Goal: Use online tool/utility: Utilize a website feature to perform a specific function

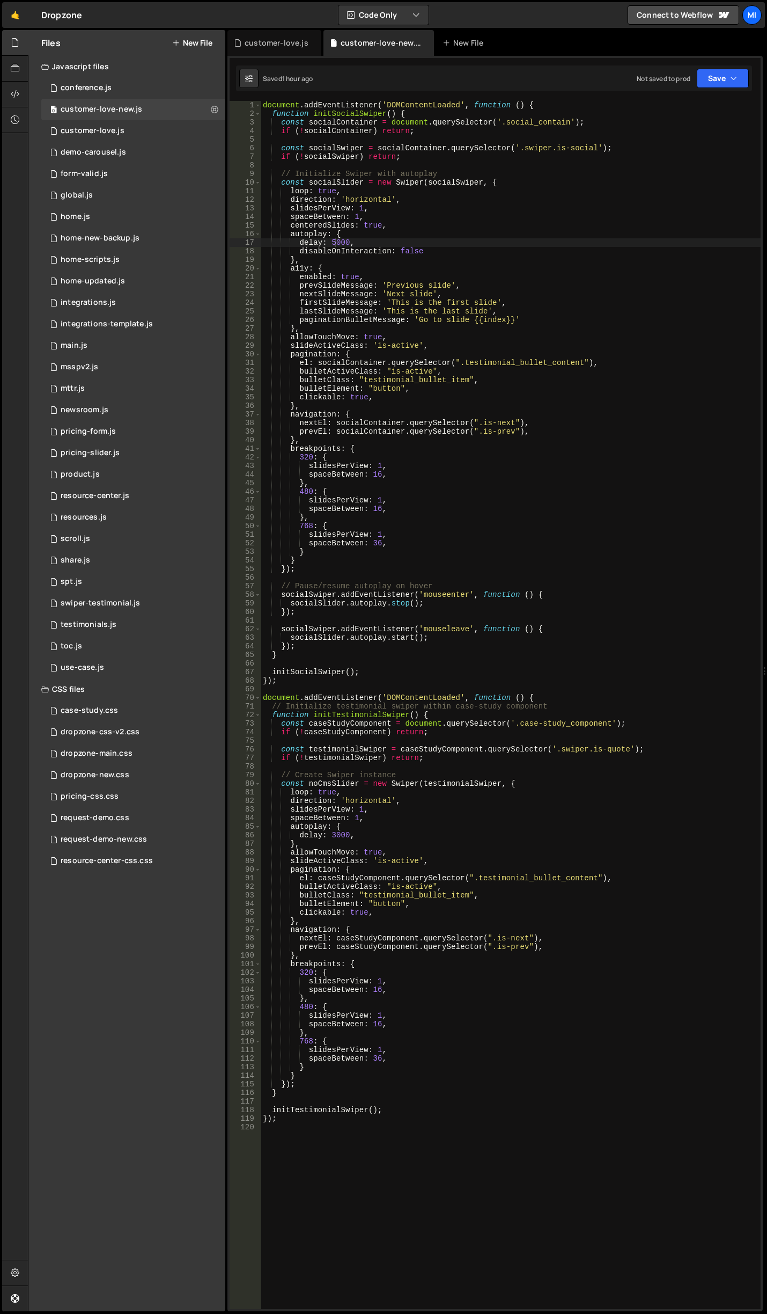
scroll to position [0, 5]
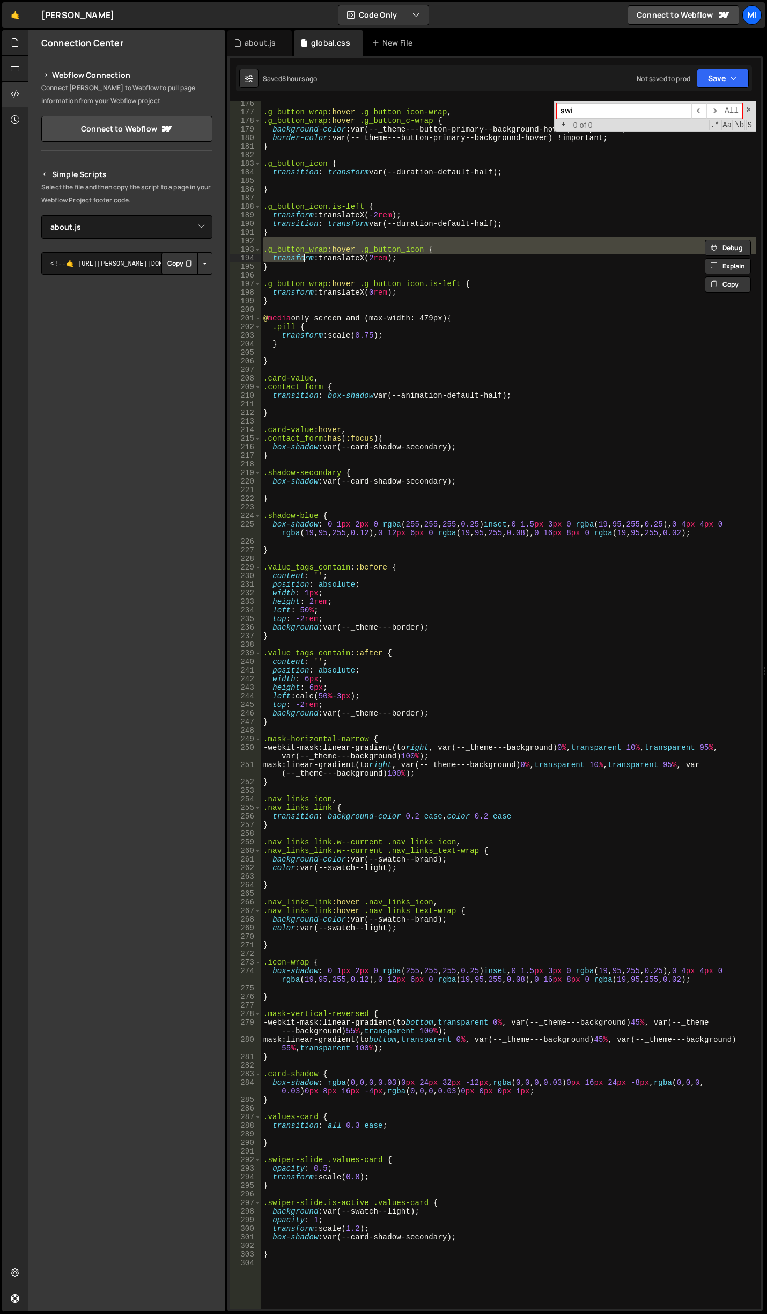
select select "47142"
click at [24, 12] on link "🤙" at bounding box center [15, 15] width 26 height 26
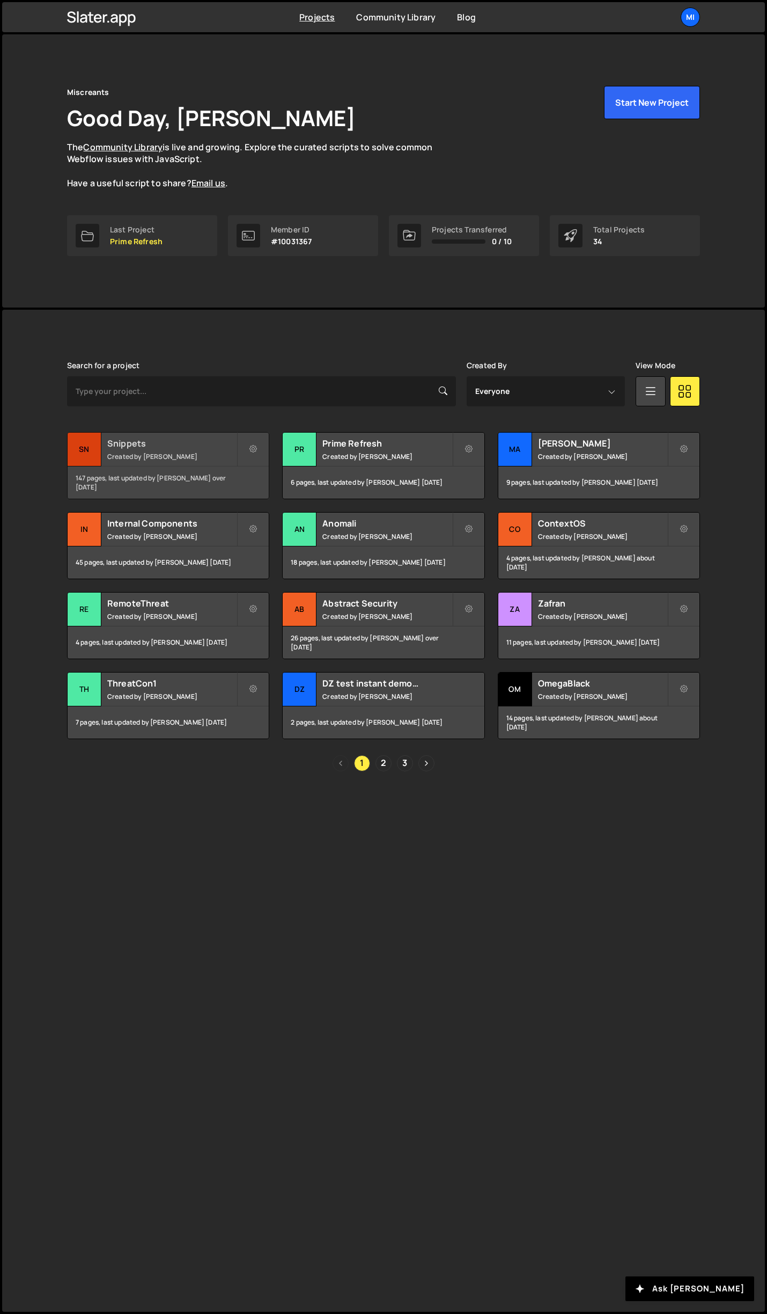
click at [198, 443] on h2 "Snippets" at bounding box center [171, 443] width 129 height 12
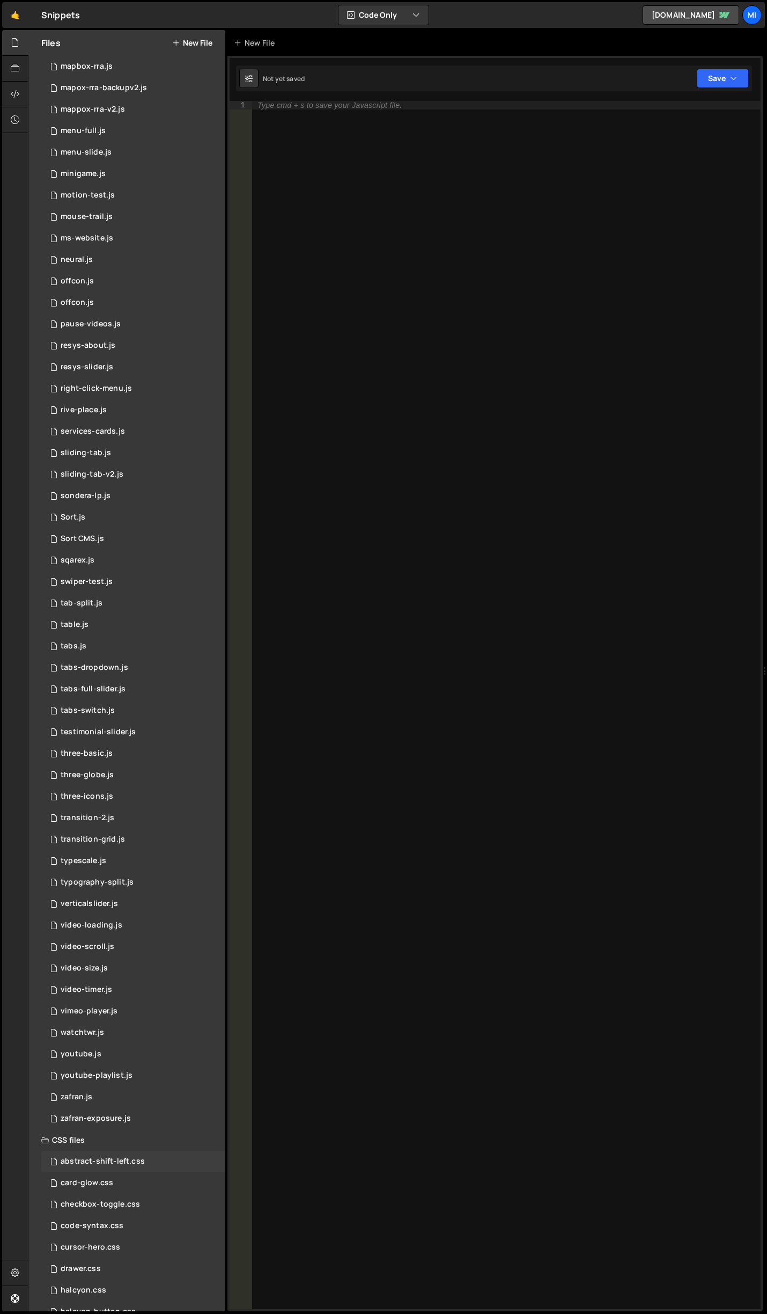
scroll to position [1804, 0]
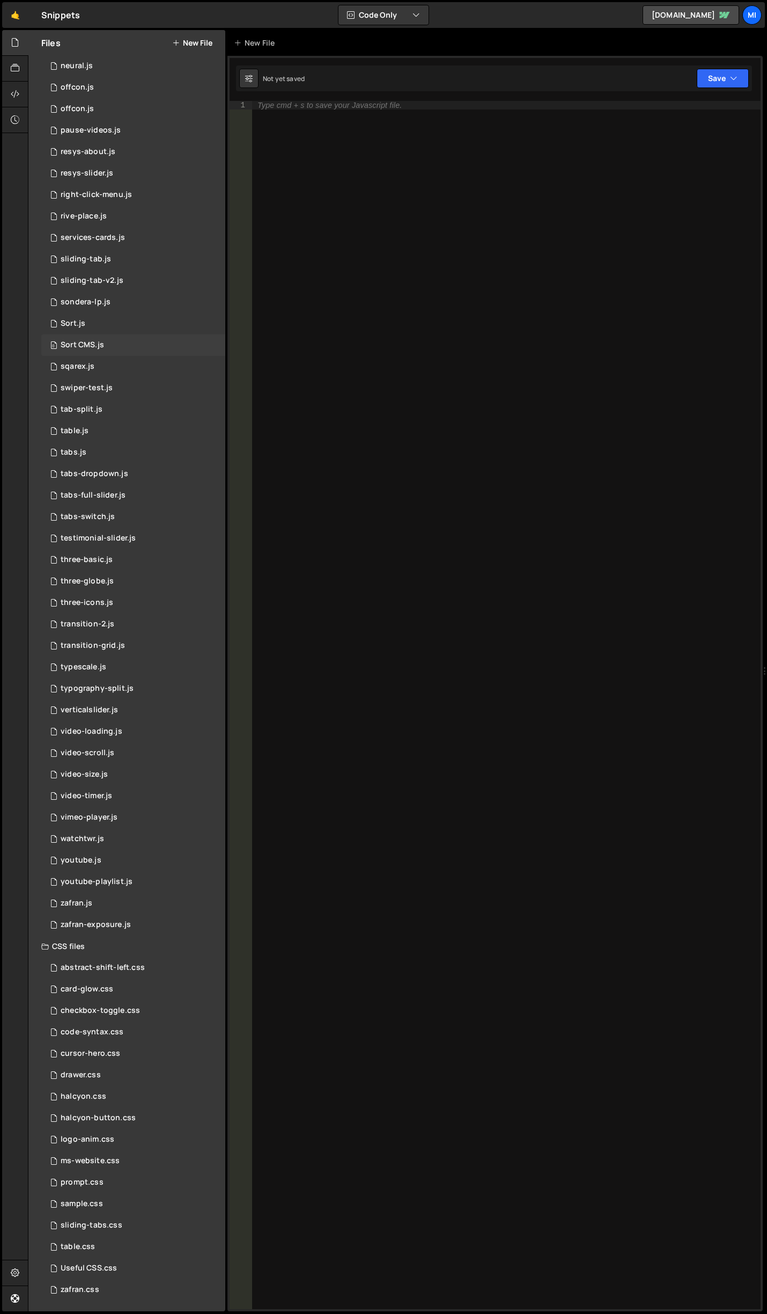
click at [120, 339] on div "0 Sort CMS.js 0" at bounding box center [133, 344] width 184 height 21
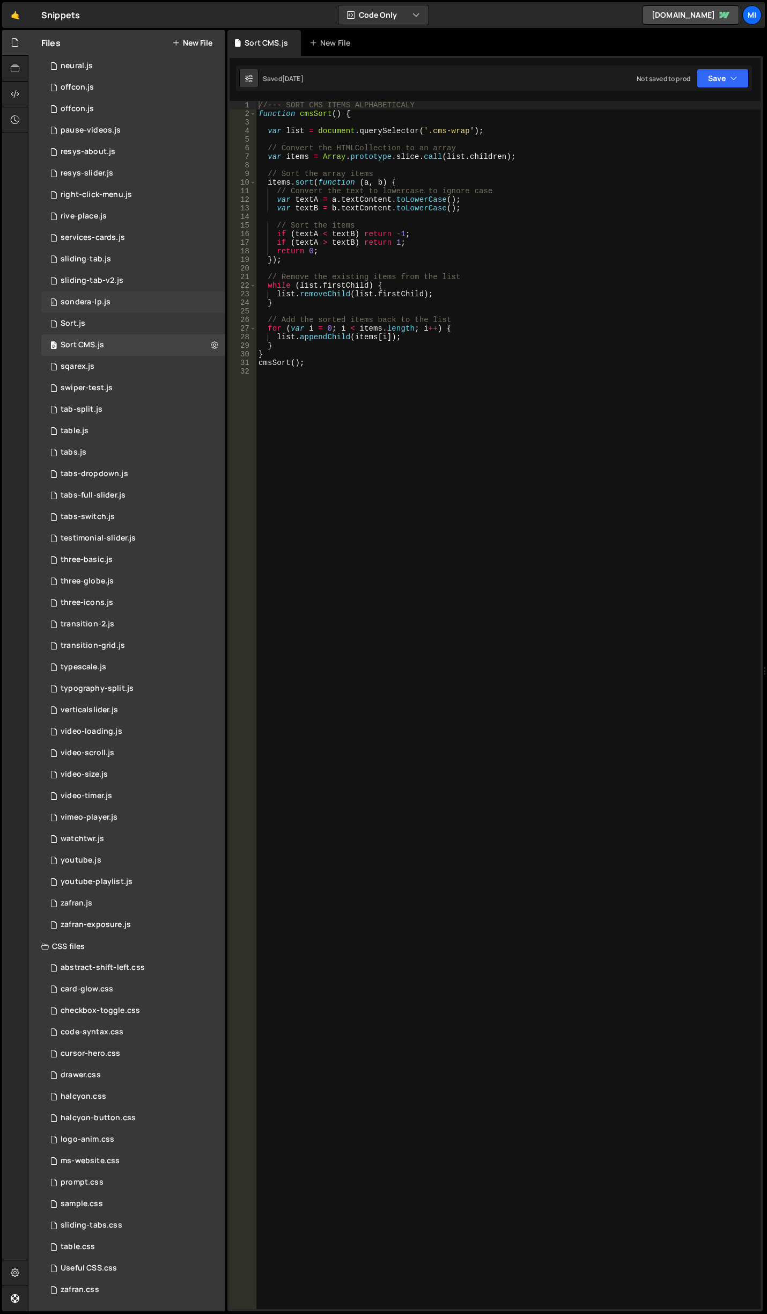
scroll to position [2848, 0]
click at [116, 311] on div "0 sondera-lp.js 0" at bounding box center [133, 301] width 184 height 21
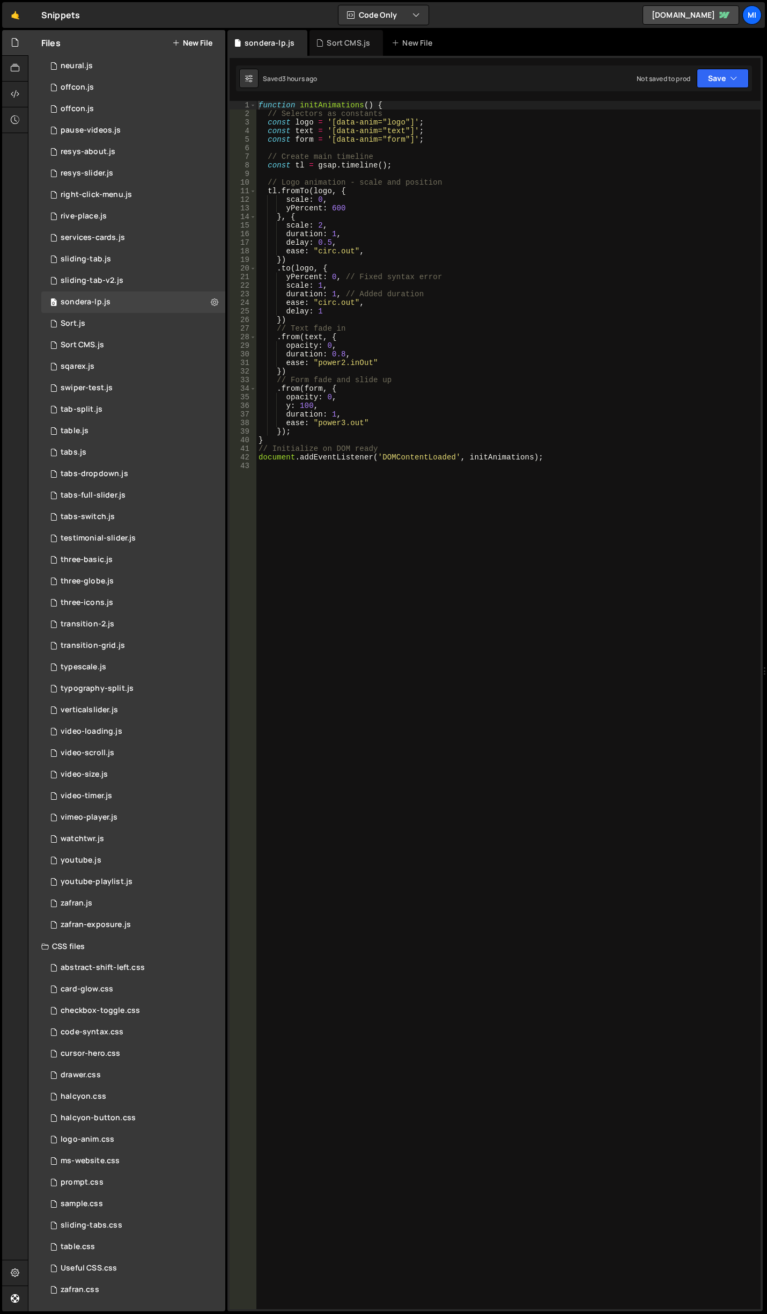
click at [376, 292] on div "function initAnimations ( ) { // Selectors as constants const logo = '[data-ani…" at bounding box center [509, 713] width 505 height 1225
click at [301, 337] on div "function initAnimations ( ) { // Selectors as constants const logo = '[data-ani…" at bounding box center [509, 713] width 505 height 1225
click at [313, 392] on div "function initAnimations ( ) { // Selectors as constants const logo = '[data-ani…" at bounding box center [509, 713] width 505 height 1225
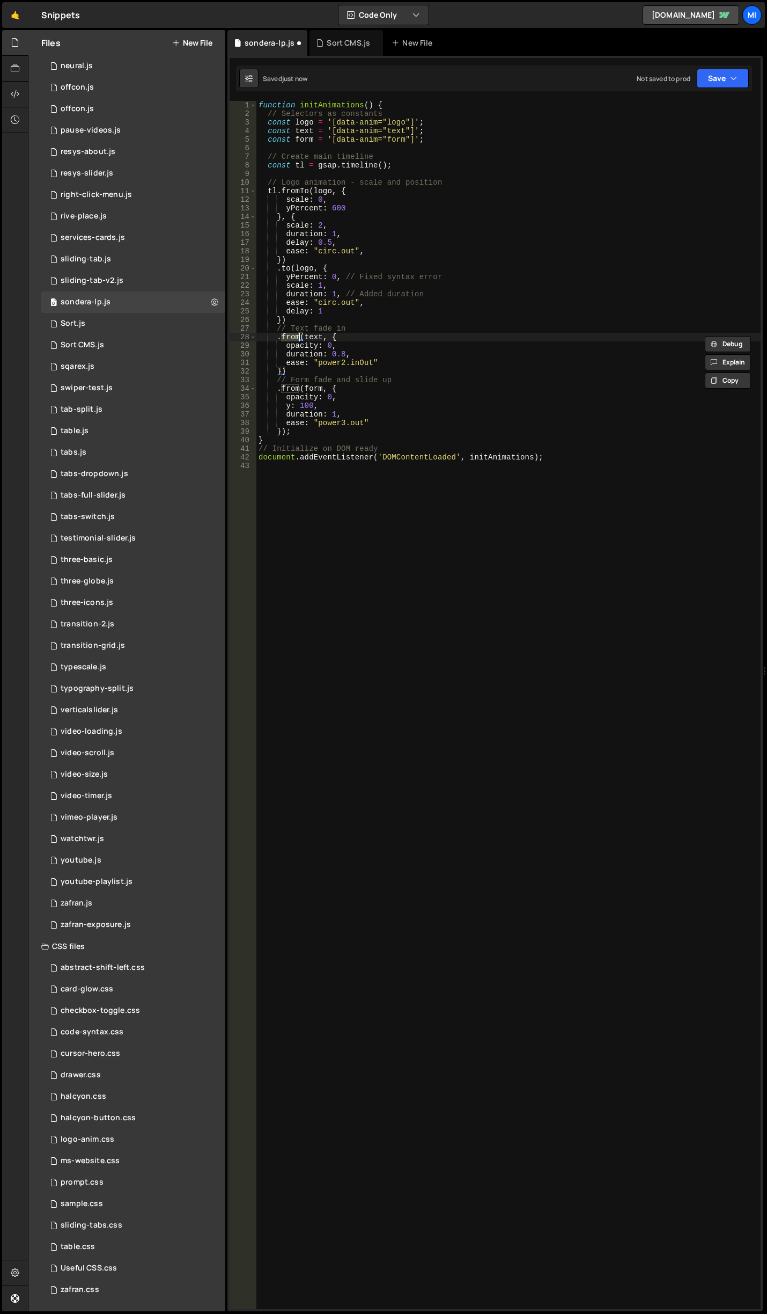
click at [333, 232] on div "function initAnimations ( ) { // Selectors as constants const logo = '[data-ani…" at bounding box center [509, 713] width 505 height 1225
click at [280, 372] on div "function initAnimations ( ) { // Selectors as constants const logo = '[data-ani…" at bounding box center [509, 713] width 505 height 1225
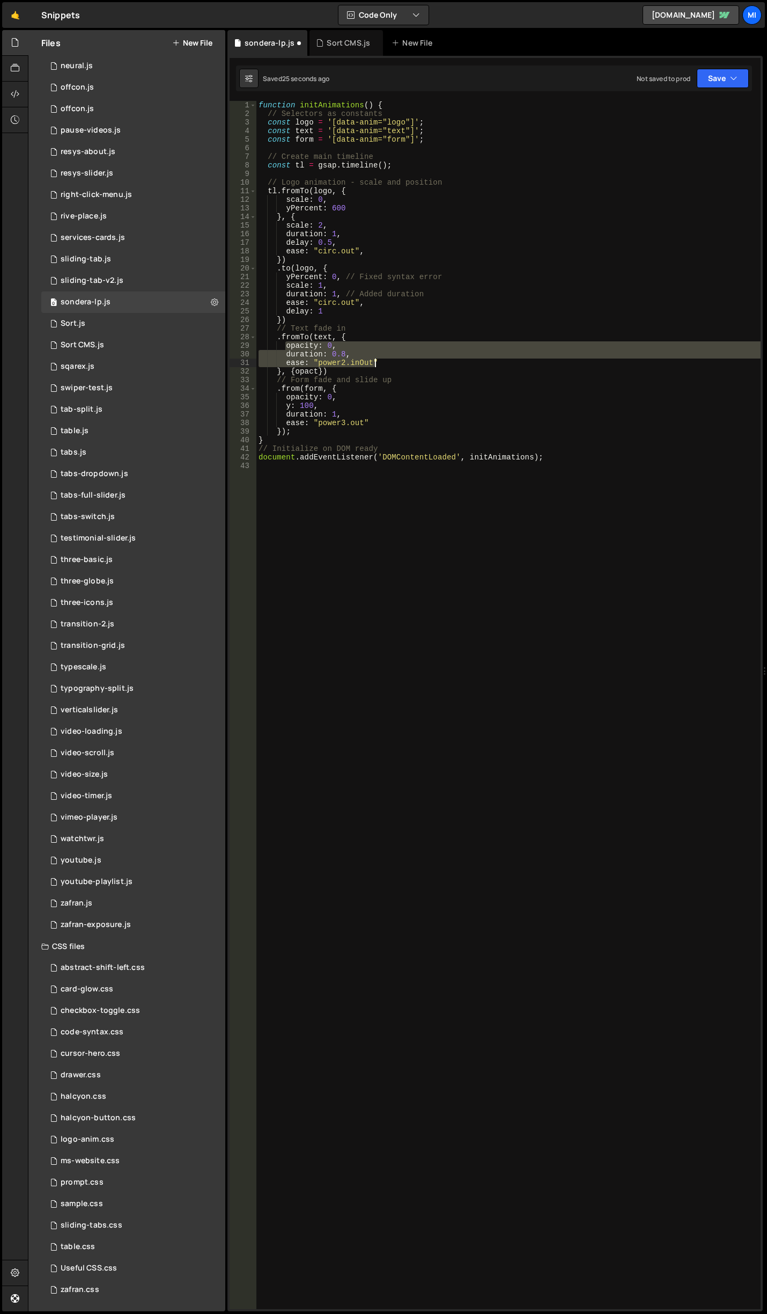
drag, startPoint x: 285, startPoint y: 344, endPoint x: 383, endPoint y: 362, distance: 99.3
click at [383, 362] on div "function initAnimations ( ) { // Selectors as constants const logo = '[data-ani…" at bounding box center [509, 713] width 505 height 1225
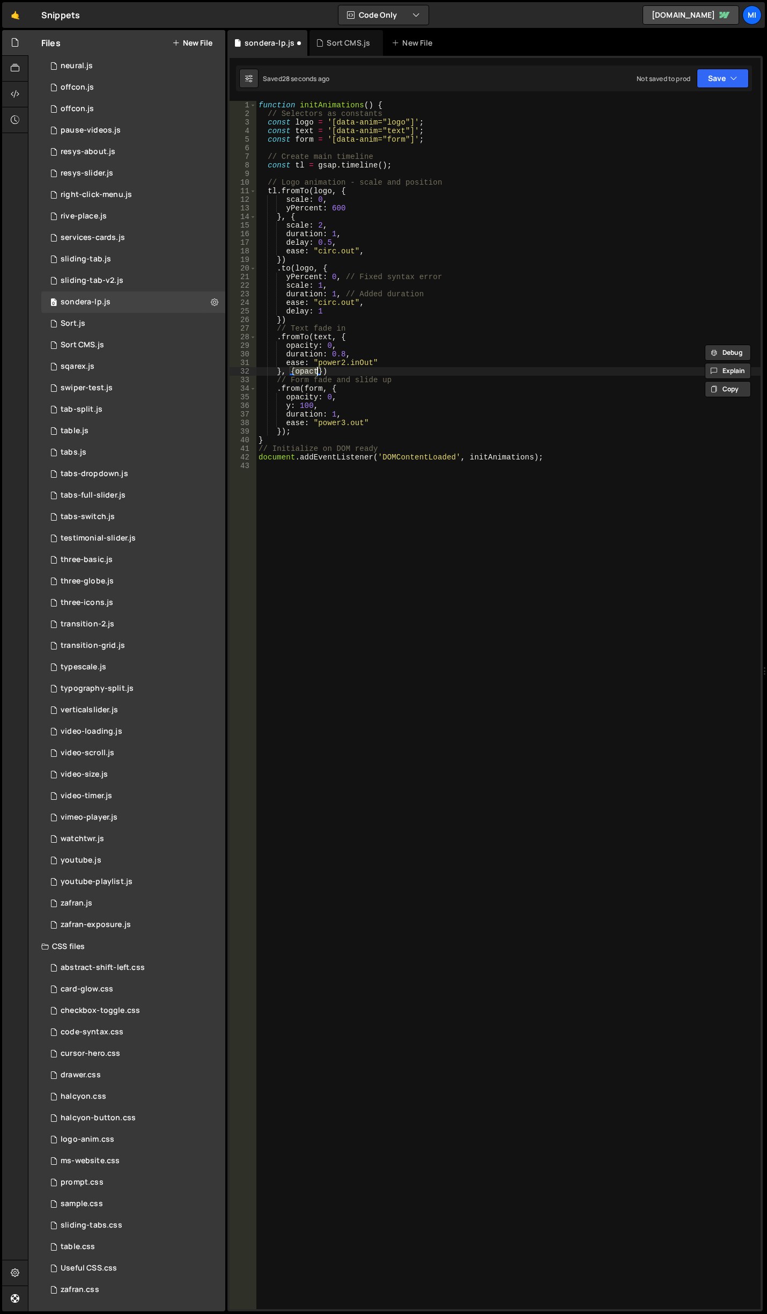
drag, startPoint x: 296, startPoint y: 370, endPoint x: 316, endPoint y: 370, distance: 20.4
click at [316, 370] on div "function initAnimations ( ) { // Selectors as constants const logo = '[data-ani…" at bounding box center [509, 713] width 505 height 1225
paste textarea "ease: "power2.inOut""
click at [336, 370] on div "function initAnimations ( ) { // Selectors as constants const logo = '[data-ani…" at bounding box center [509, 713] width 505 height 1225
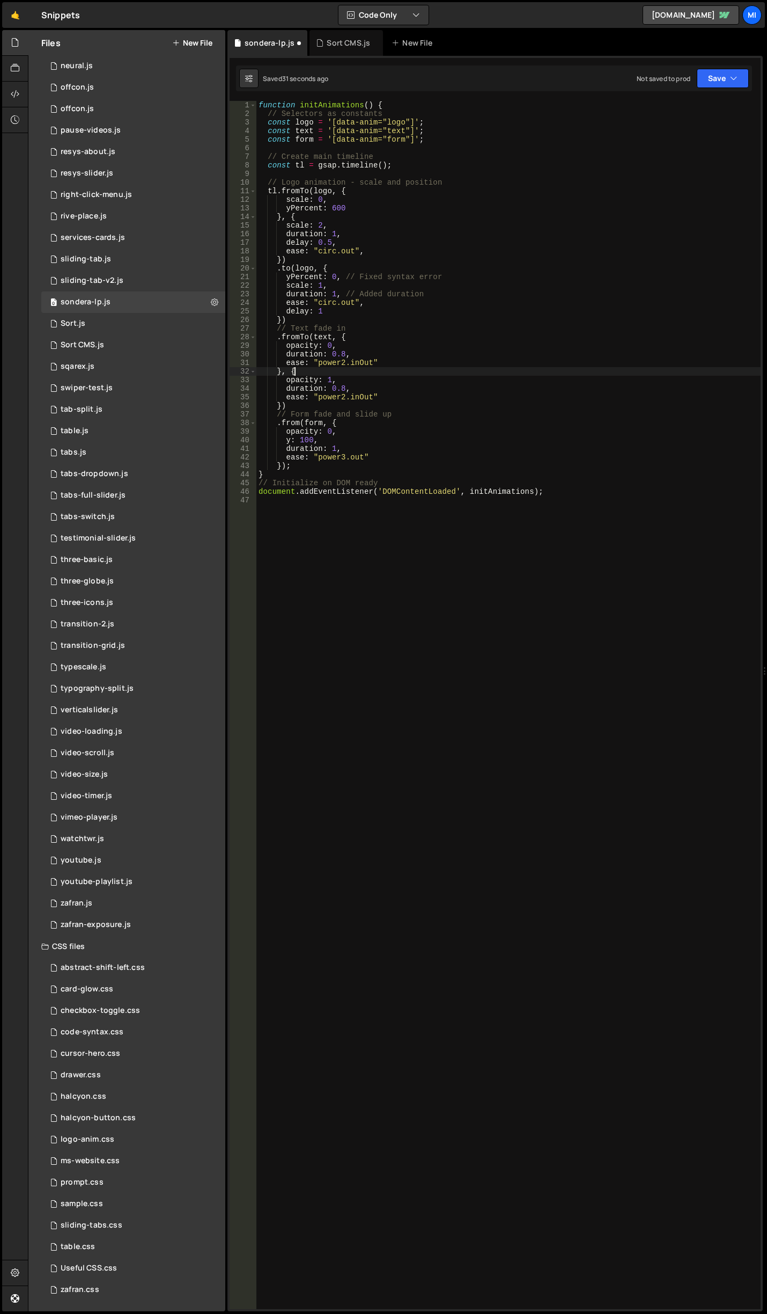
scroll to position [0, 2]
click at [298, 422] on div "function initAnimations ( ) { // Selectors as constants const logo = '[data-ani…" at bounding box center [509, 713] width 505 height 1225
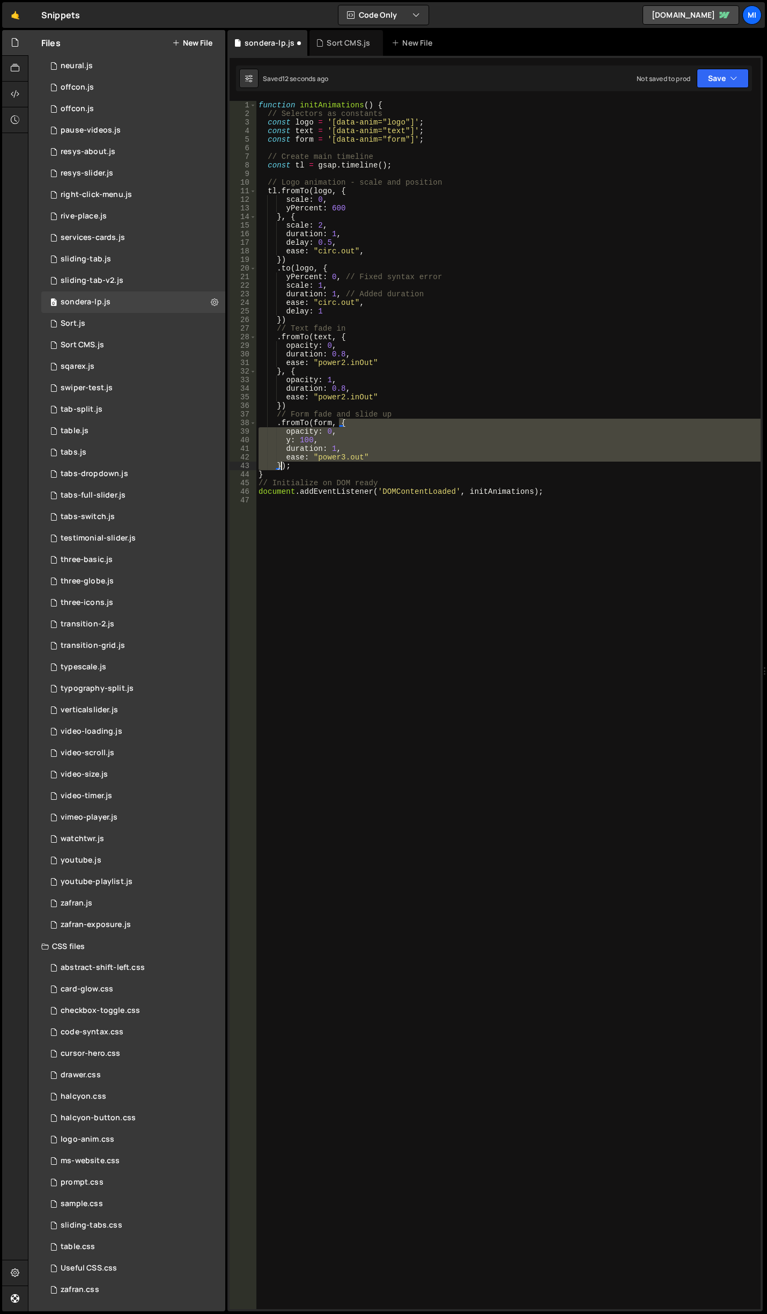
drag, startPoint x: 340, startPoint y: 420, endPoint x: 283, endPoint y: 464, distance: 72.4
click at [283, 464] on div "function initAnimations ( ) { // Selectors as constants const logo = '[data-ani…" at bounding box center [509, 713] width 505 height 1225
click at [283, 464] on div "function initAnimations ( ) { // Selectors as constants const logo = '[data-ani…" at bounding box center [509, 705] width 505 height 1208
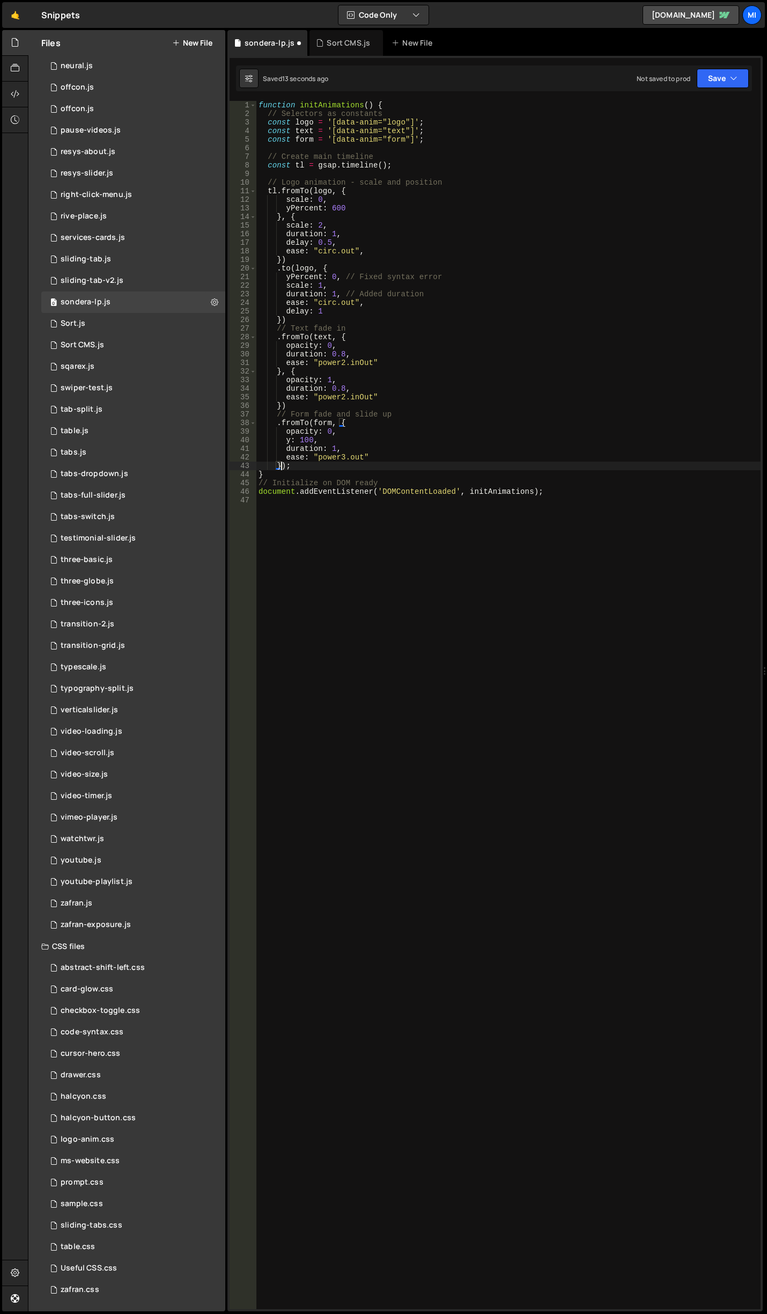
scroll to position [0, 2]
paste textarea
click at [282, 510] on div "function initAnimations ( ) { // Selectors as constants const logo = '[data-ani…" at bounding box center [509, 713] width 505 height 1225
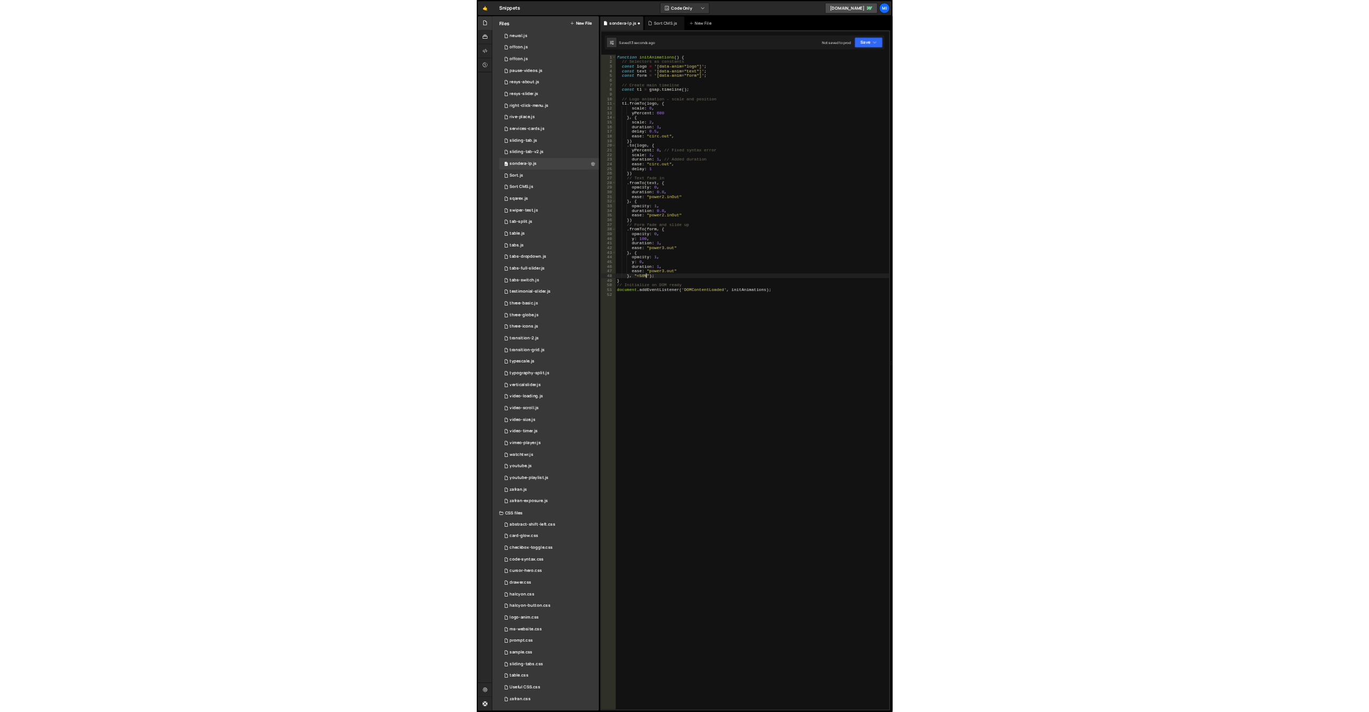
scroll to position [0, 4]
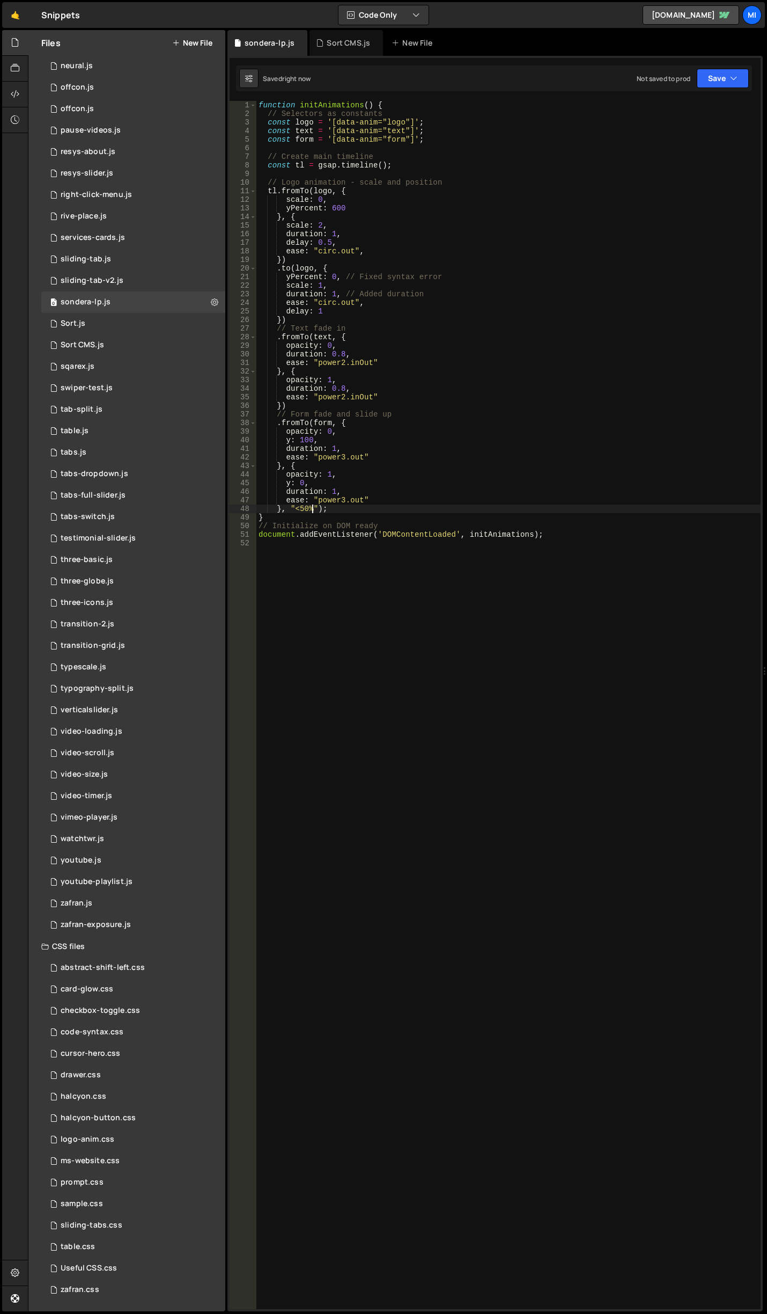
type textarea "}, "<50%");"
